Goal: Transaction & Acquisition: Purchase product/service

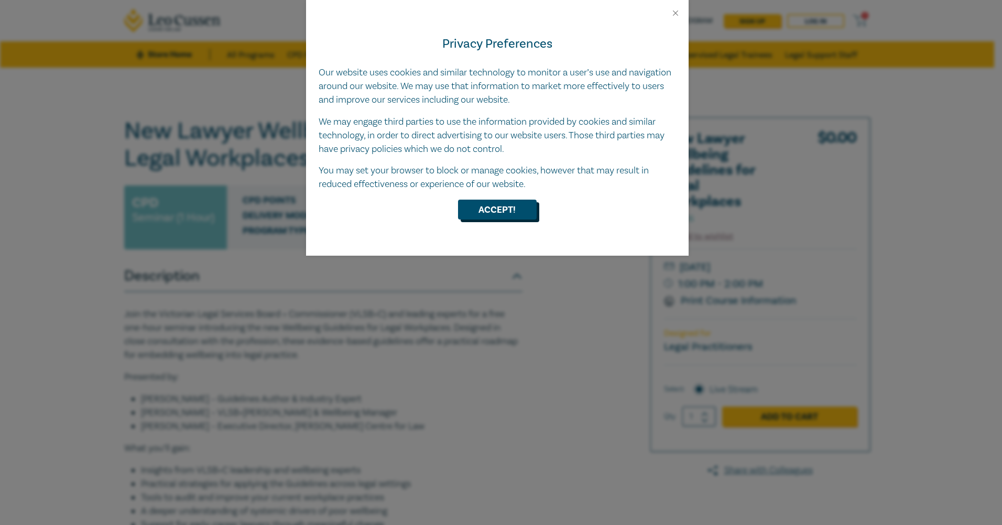
click at [506, 211] on button "Accept!" at bounding box center [497, 210] width 79 height 20
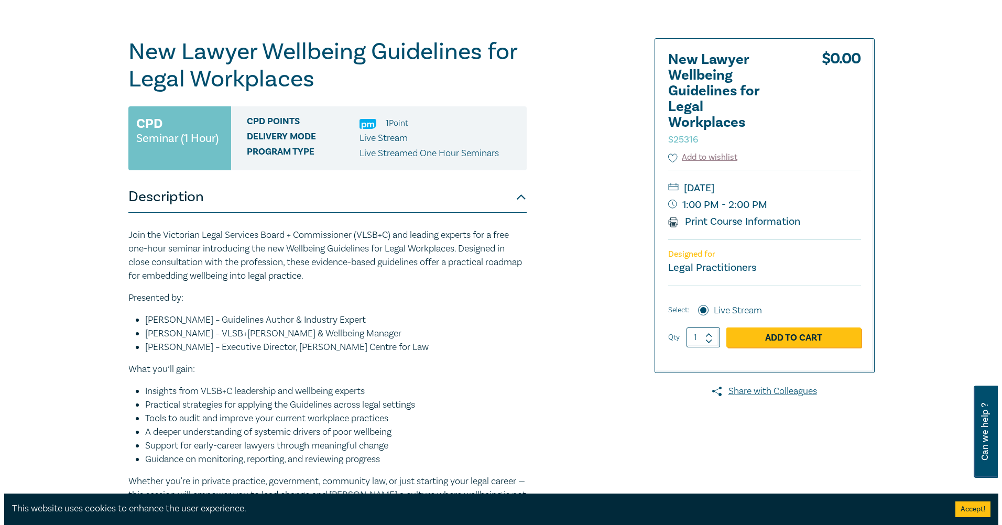
scroll to position [105, 0]
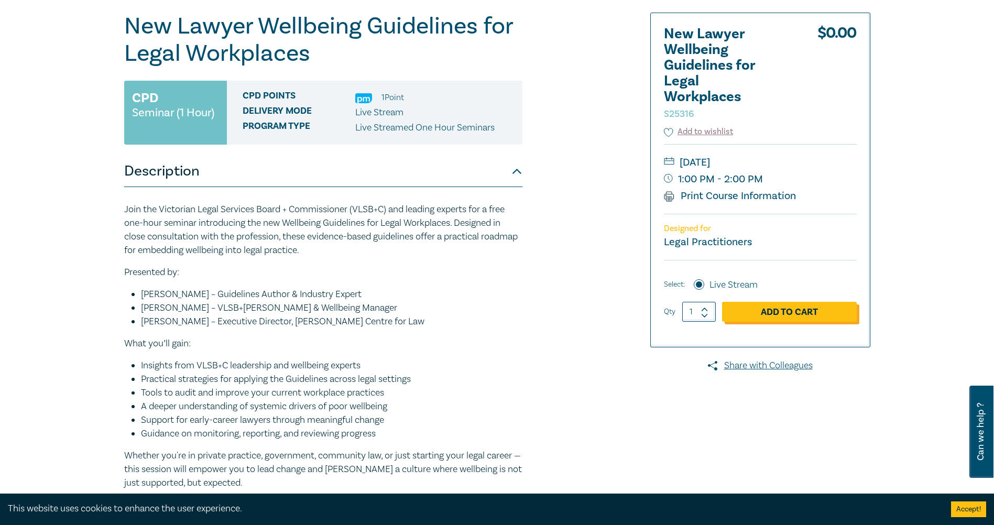
click at [775, 311] on link "Add to Cart" at bounding box center [789, 312] width 135 height 20
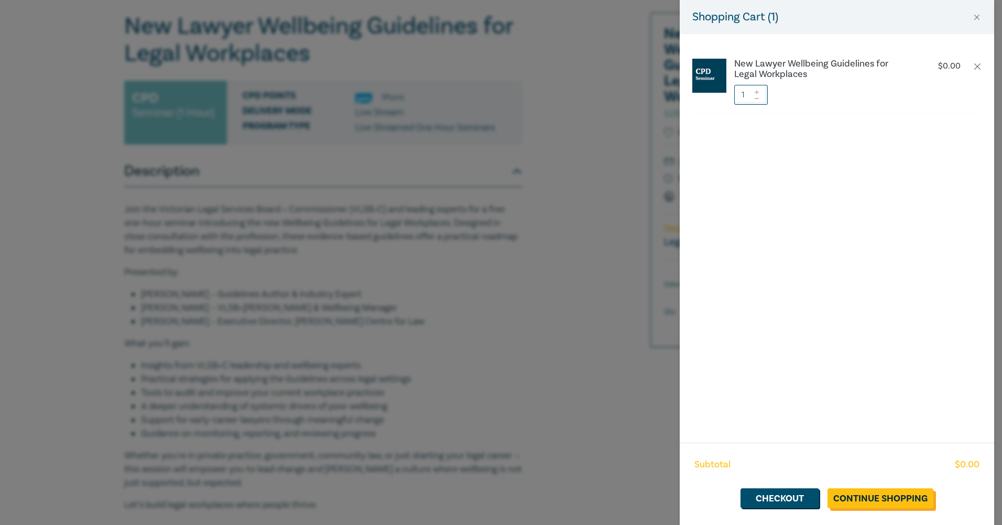
click at [873, 494] on link "Continue Shopping" at bounding box center [881, 498] width 106 height 20
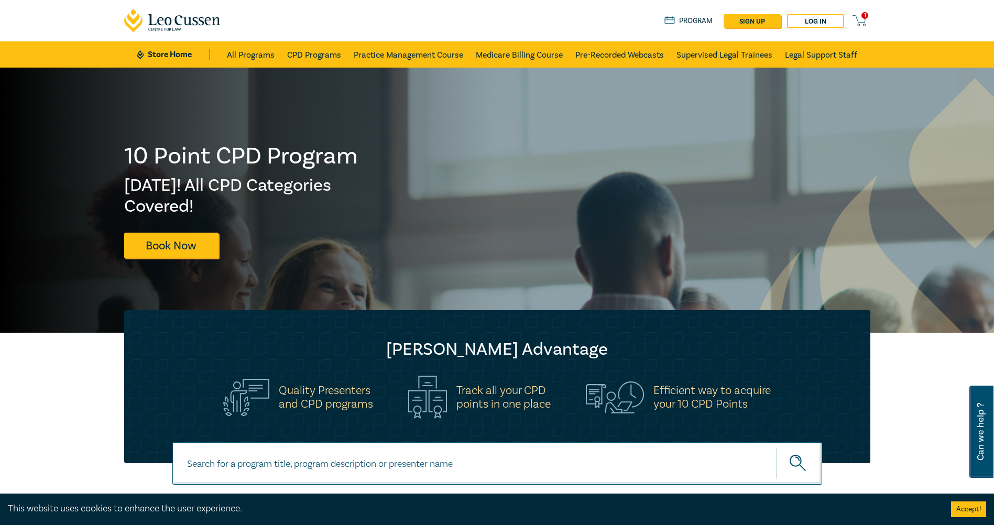
click at [860, 18] on icon at bounding box center [859, 20] width 13 height 13
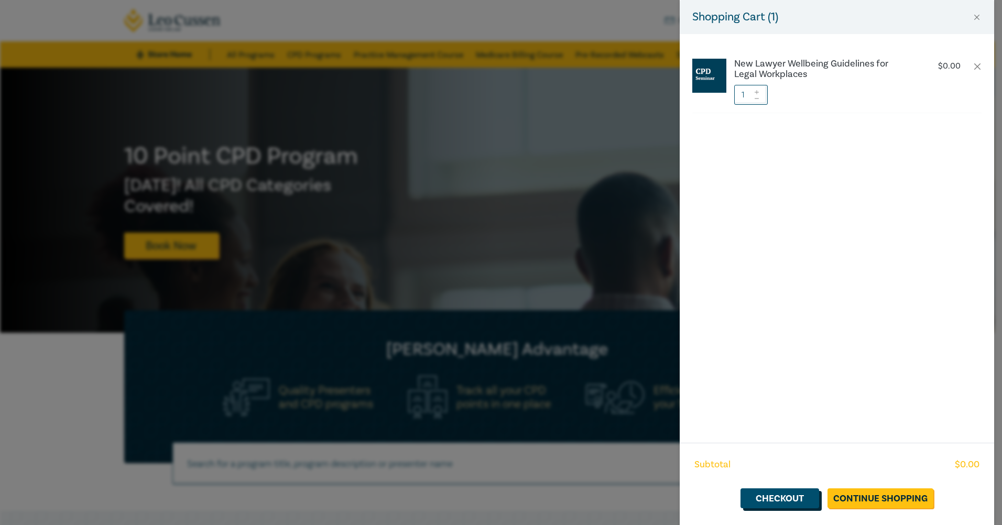
click at [786, 495] on link "Checkout" at bounding box center [780, 498] width 79 height 20
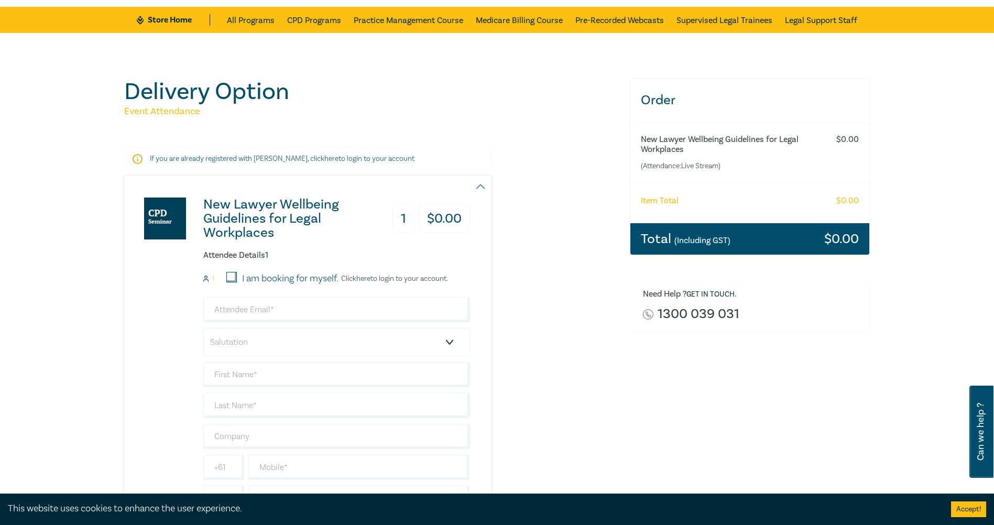
scroll to position [105, 0]
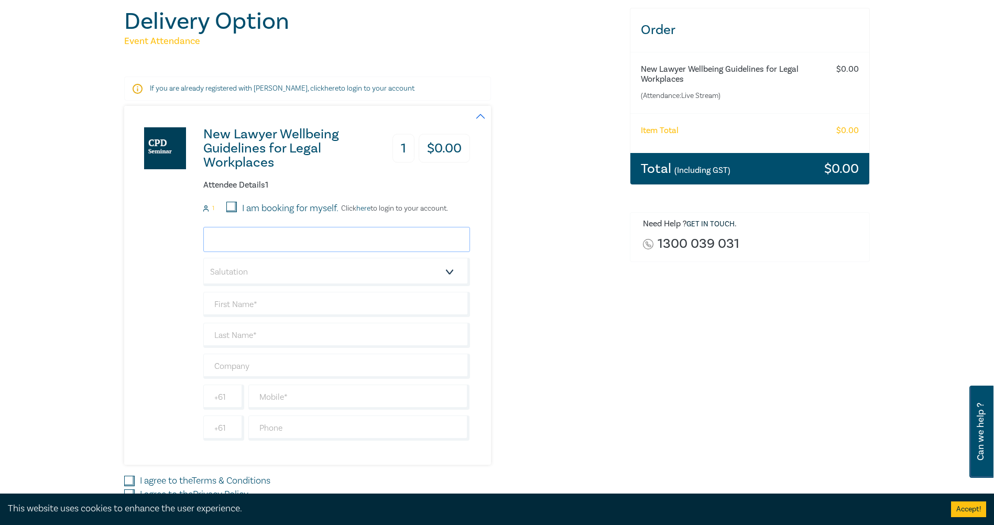
click at [276, 239] on input "email" at bounding box center [336, 239] width 267 height 25
drag, startPoint x: 230, startPoint y: 203, endPoint x: 235, endPoint y: 206, distance: 6.1
click at [231, 204] on input "I am booking for myself." at bounding box center [231, 207] width 10 height 10
checkbox input "true"
click at [255, 242] on input "email" at bounding box center [336, 239] width 267 height 25
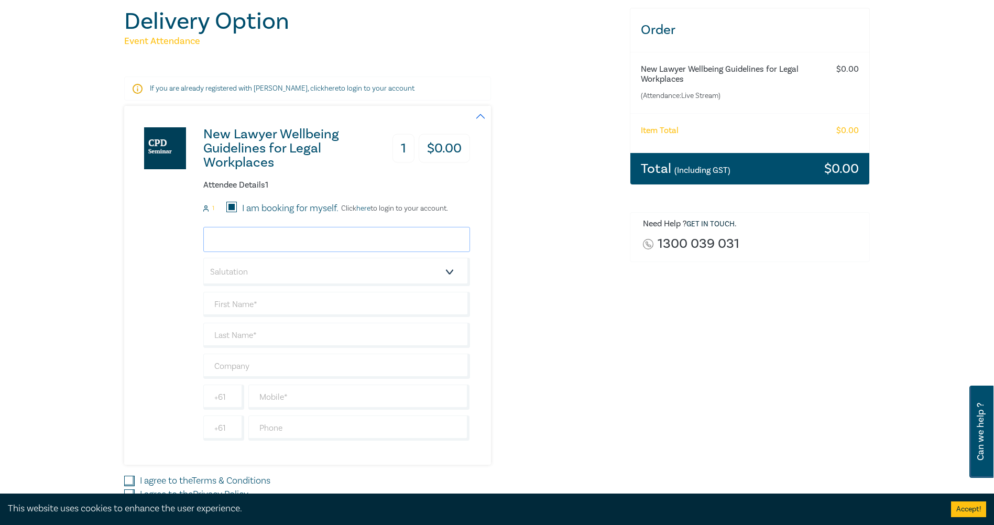
type input "[PERSON_NAME][EMAIL_ADDRESS][PERSON_NAME][DOMAIN_NAME]"
type input "[PERSON_NAME]"
type input "Pianta"
type input "[PERSON_NAME] Solicitors"
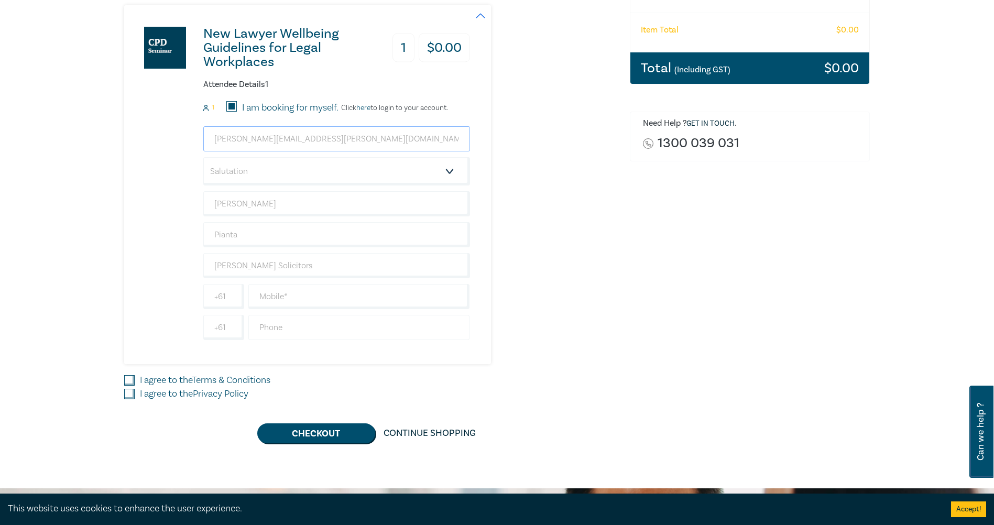
scroll to position [210, 0]
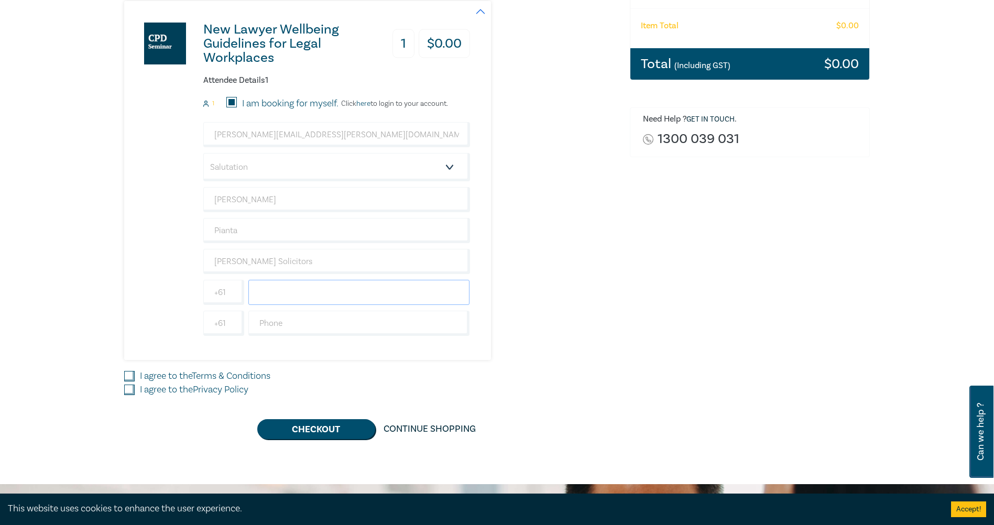
click at [284, 296] on input "text" at bounding box center [359, 292] width 222 height 25
click at [259, 327] on input "text" at bounding box center [359, 323] width 222 height 25
type input "0396622000"
click at [201, 374] on link "Terms & Conditions" at bounding box center [231, 376] width 79 height 12
click at [135, 374] on input "I agree to the Terms & Conditions" at bounding box center [129, 376] width 10 height 10
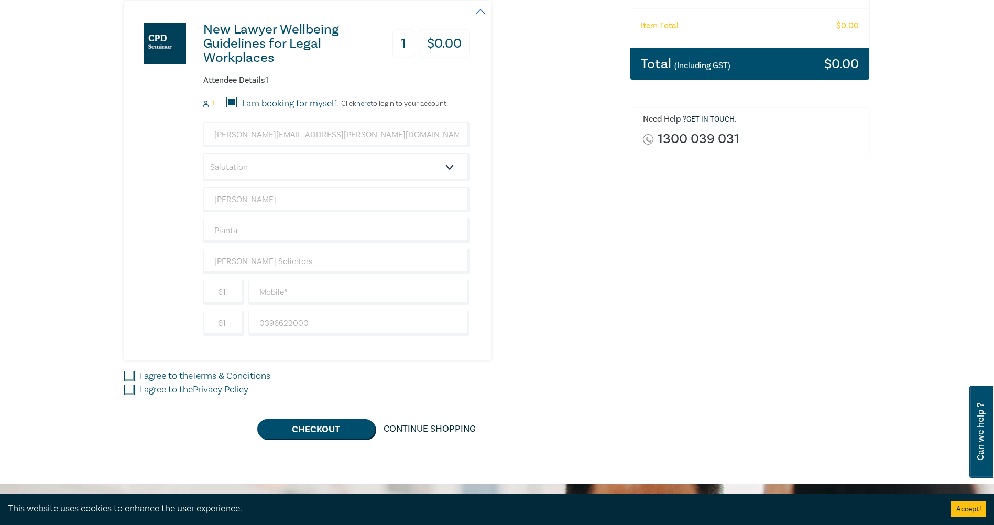
checkbox input "true"
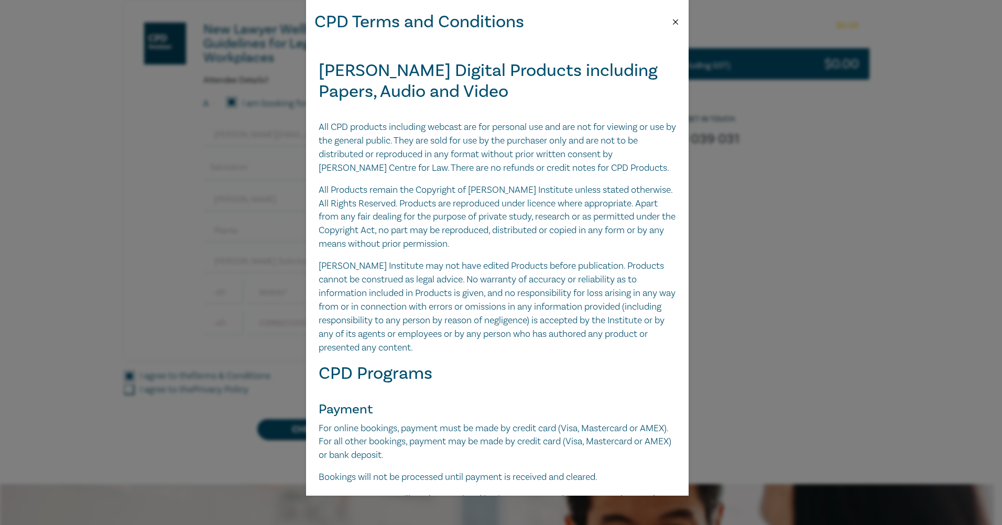
click at [677, 21] on button "Close" at bounding box center [675, 21] width 9 height 9
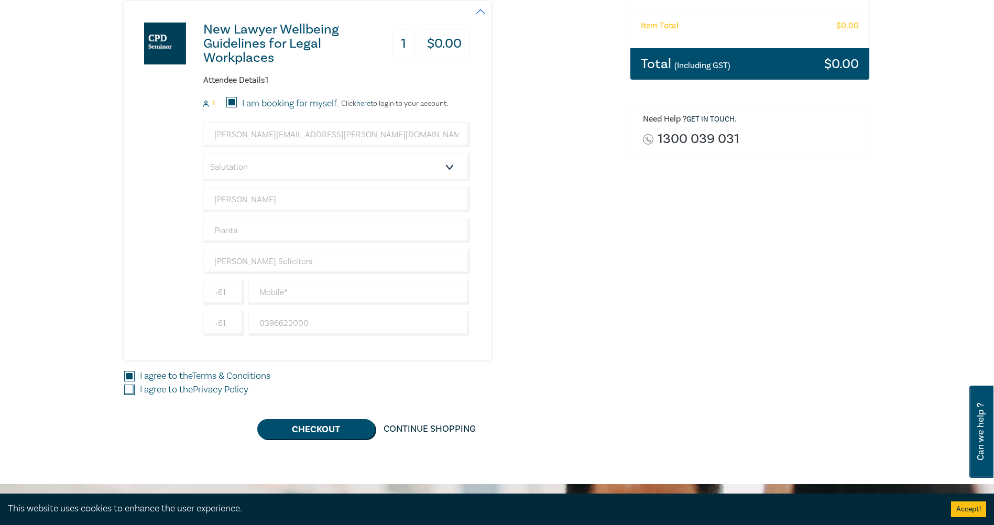
click at [129, 388] on input "I agree to the Privacy Policy" at bounding box center [129, 390] width 10 height 10
click at [311, 428] on button "Checkout" at bounding box center [316, 429] width 118 height 20
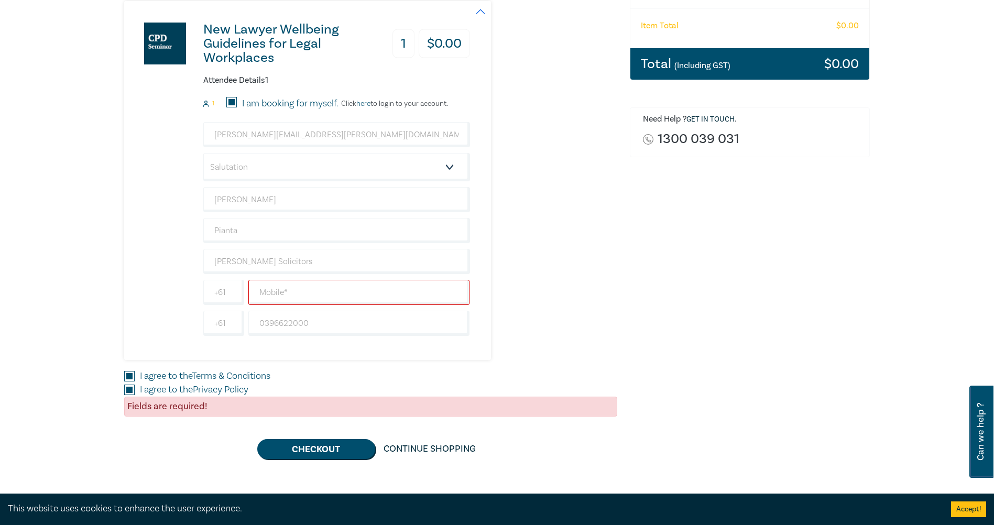
click at [128, 389] on input "I agree to the Privacy Policy" at bounding box center [129, 390] width 10 height 10
click at [131, 389] on input "I agree to the Privacy Policy" at bounding box center [129, 390] width 10 height 10
checkbox input "true"
click at [293, 294] on input "text" at bounding box center [359, 292] width 222 height 25
type input "0401403804"
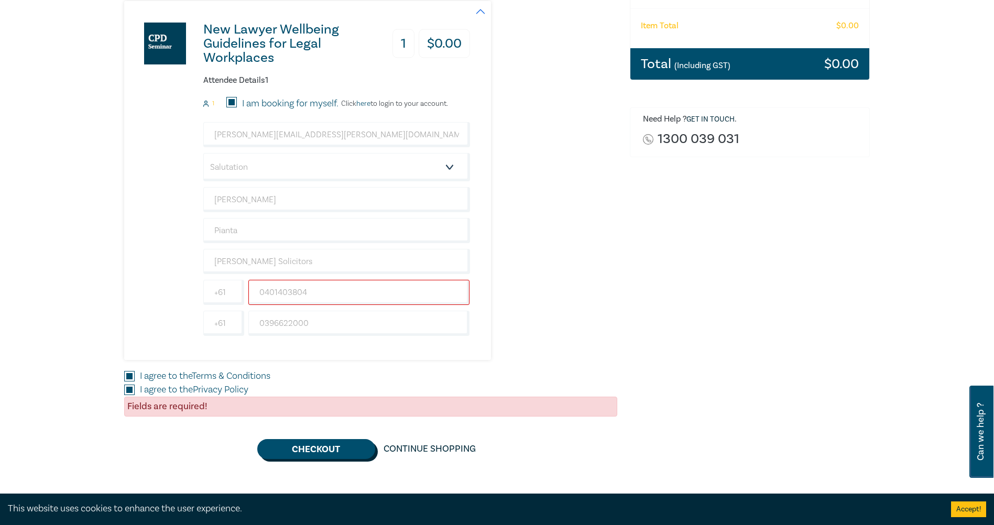
click at [309, 449] on button "Checkout" at bounding box center [316, 449] width 118 height 20
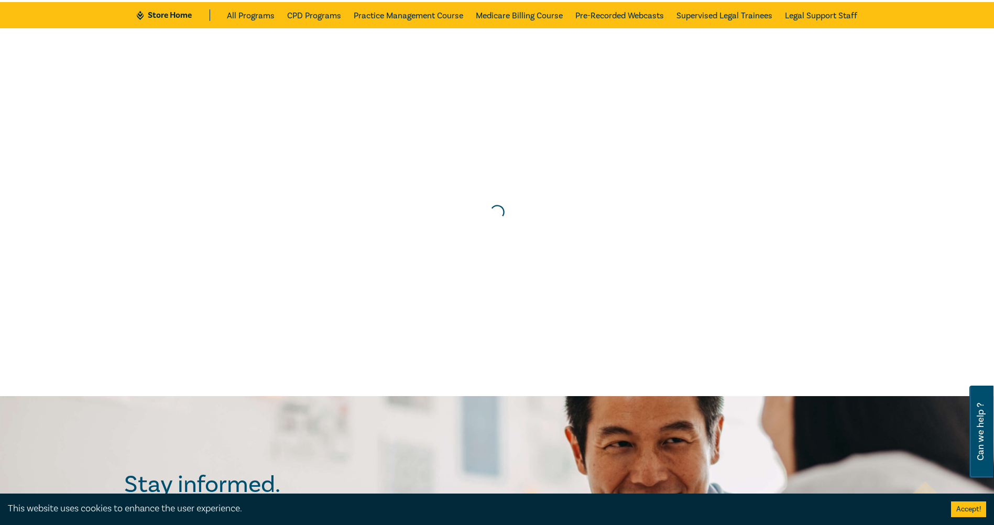
scroll to position [0, 0]
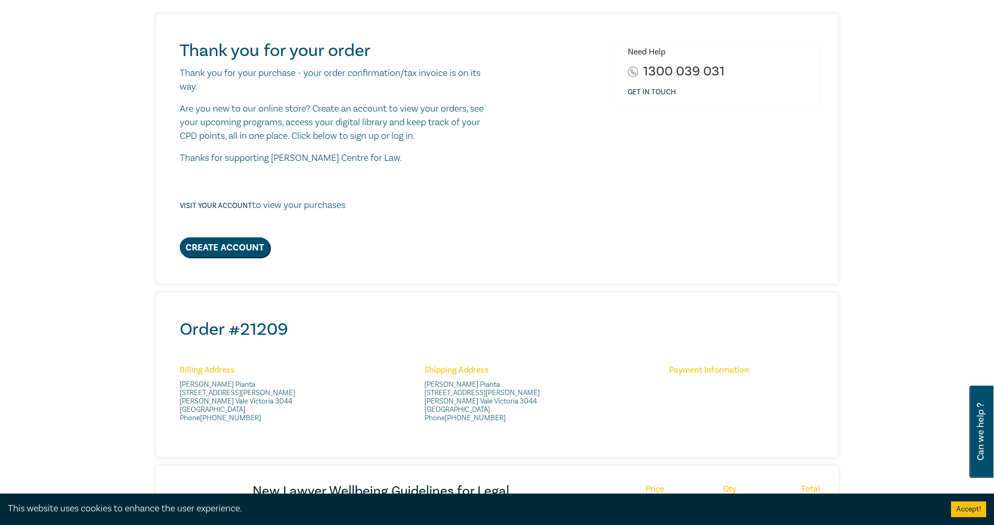
scroll to position [105, 0]
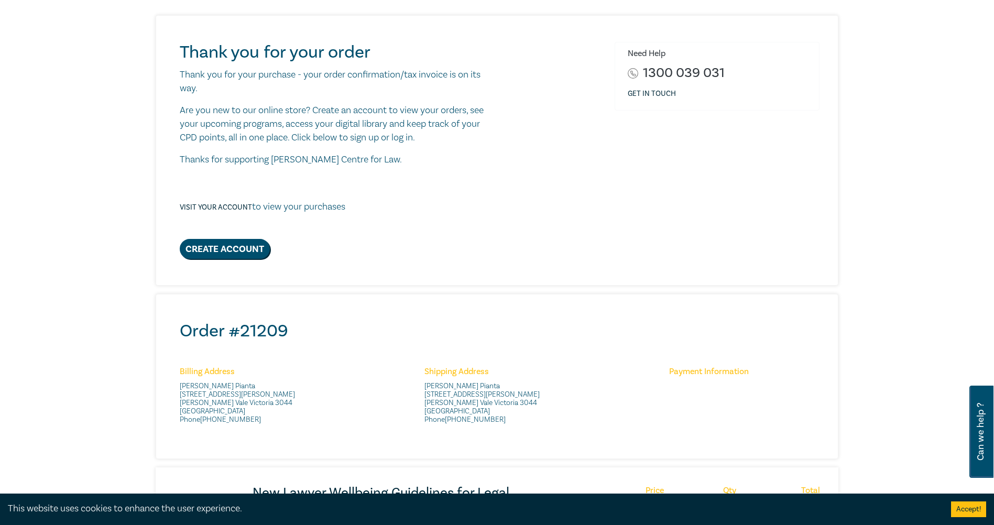
click at [321, 75] on p "Thank you for your purchase - your order confirmation/tax invoice is on its way." at bounding box center [337, 81] width 314 height 27
